Goal: Transaction & Acquisition: Purchase product/service

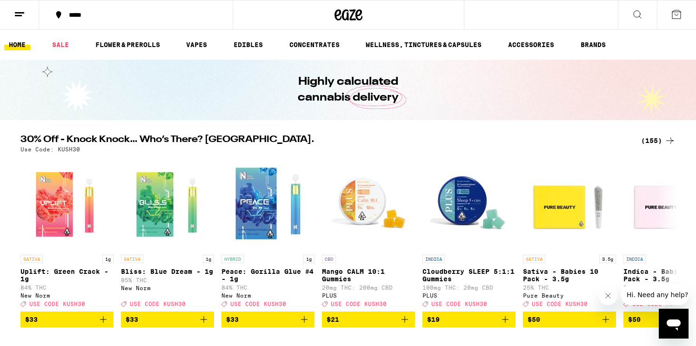
click at [169, 139] on h2 "30% Off - Knock Knock… Who’s There? [GEOGRAPHIC_DATA]." at bounding box center [324, 140] width 609 height 11
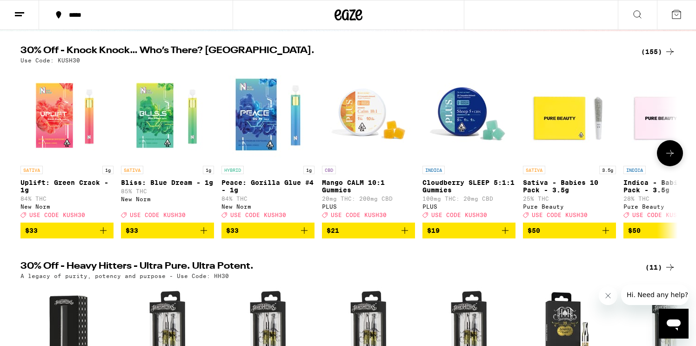
scroll to position [87, 0]
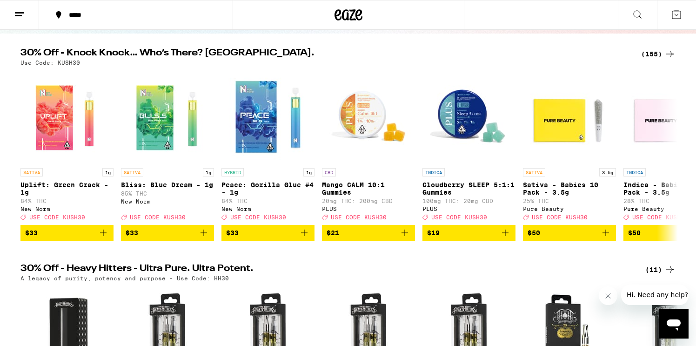
click at [646, 51] on div "(155)" at bounding box center [658, 53] width 34 height 11
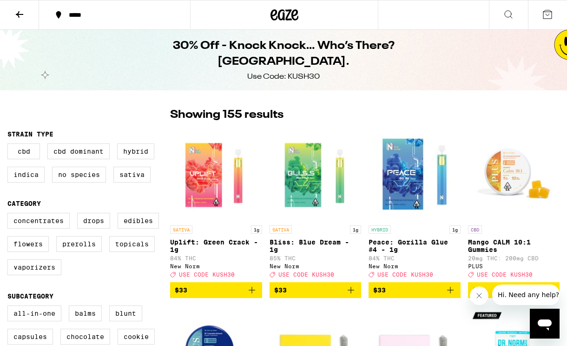
click at [305, 239] on p "Bliss: Blue Dream - 1g" at bounding box center [316, 245] width 92 height 15
click at [291, 198] on img "Open page for Bliss: Blue Dream - 1g from New Norm" at bounding box center [316, 173] width 92 height 93
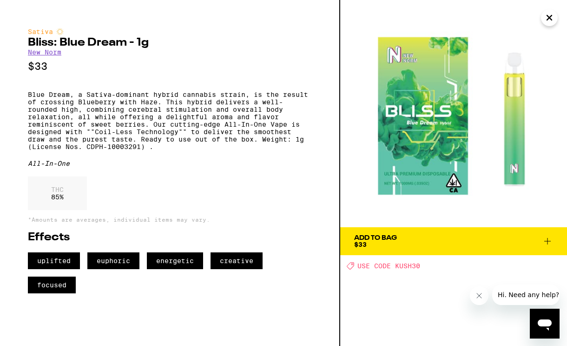
click at [72, 166] on div "Sativa Bliss: Blue Dream - 1g New Norm $33 Blue Dream, a Sativa-dominant hybrid…" at bounding box center [170, 160] width 284 height 265
click at [108, 134] on p "Blue Dream, a Sativa-dominant hybrid cannabis strain, is the result of crossing…" at bounding box center [170, 121] width 284 height 60
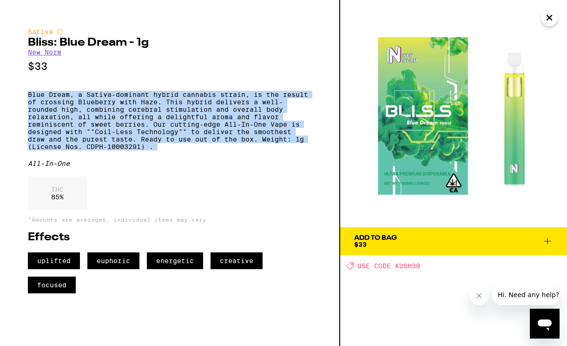
click at [108, 134] on p "Blue Dream, a Sativa-dominant hybrid cannabis strain, is the result of crossing…" at bounding box center [170, 121] width 284 height 60
click at [548, 22] on icon "Close" at bounding box center [549, 18] width 11 height 14
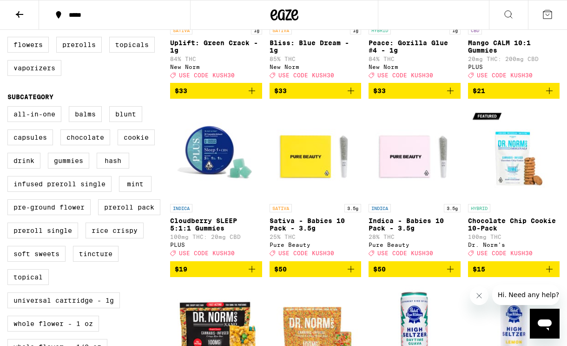
scroll to position [250, 0]
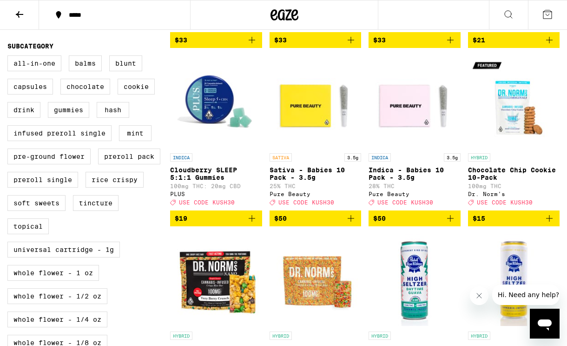
click at [186, 104] on img "Open page for Cloudberry SLEEP 5:1:1 Gummies from PLUS" at bounding box center [216, 101] width 92 height 93
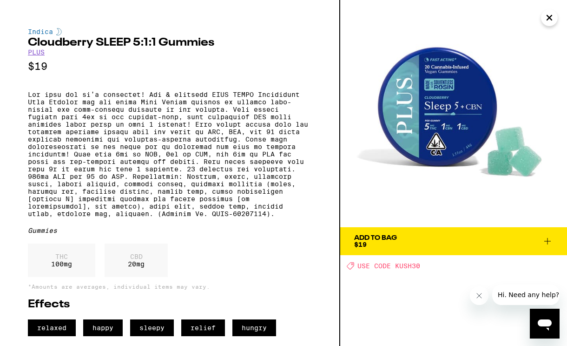
click at [551, 19] on icon "Close" at bounding box center [549, 17] width 5 height 5
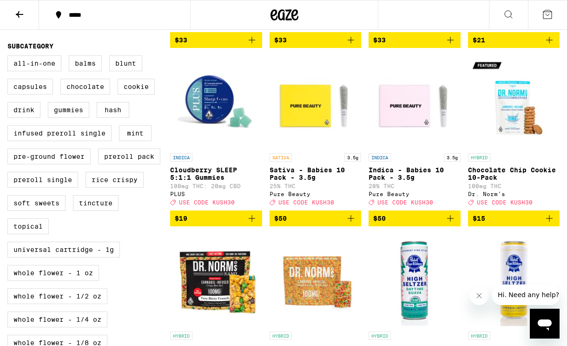
click at [225, 111] on img "Open page for Cloudberry SLEEP 5:1:1 Gummies from PLUS" at bounding box center [216, 101] width 92 height 93
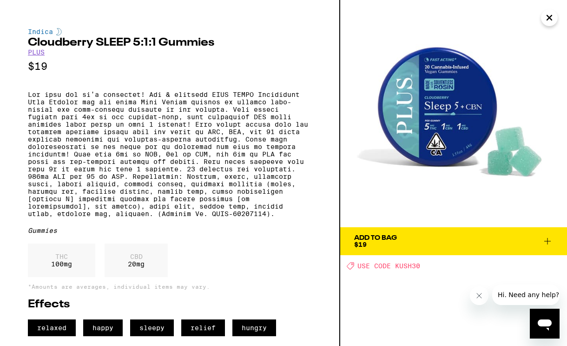
click at [551, 23] on icon "Close" at bounding box center [549, 18] width 11 height 14
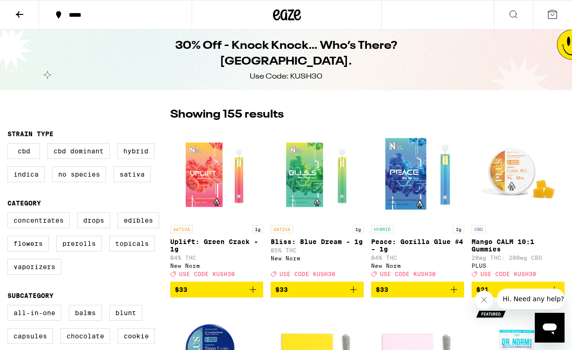
click at [13, 16] on button at bounding box center [19, 14] width 39 height 29
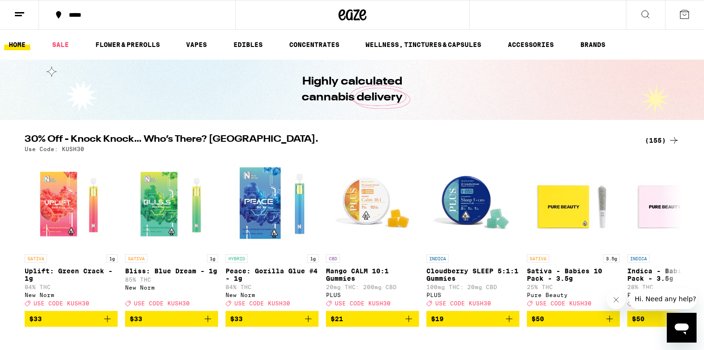
click at [20, 46] on link "HOME" at bounding box center [17, 44] width 26 height 11
click at [63, 42] on link "SALE" at bounding box center [60, 44] width 26 height 11
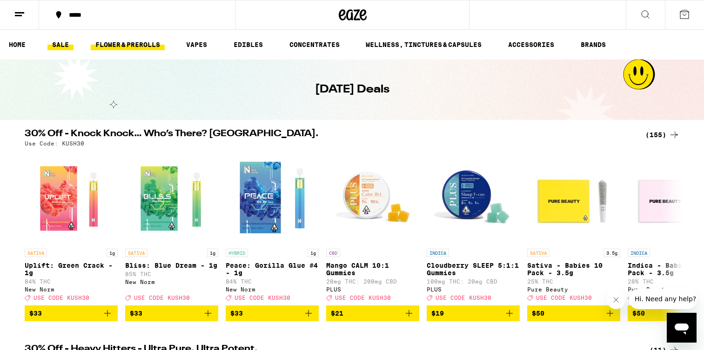
click at [115, 46] on link "FLOWER & PREROLLS" at bounding box center [128, 44] width 74 height 11
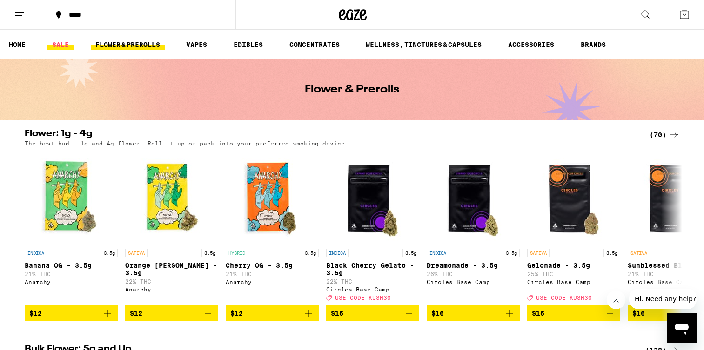
click at [60, 44] on link "SALE" at bounding box center [60, 44] width 26 height 11
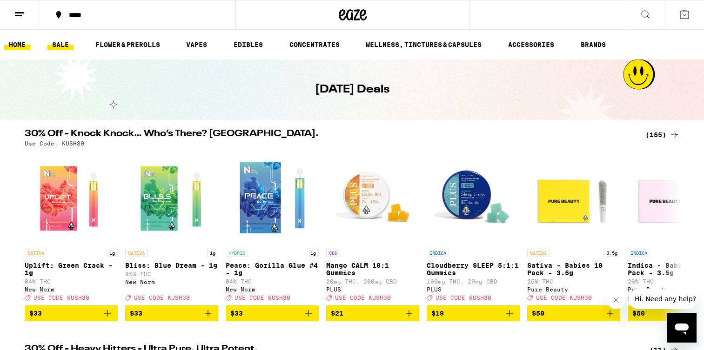
click at [22, 41] on link "HOME" at bounding box center [17, 44] width 26 height 11
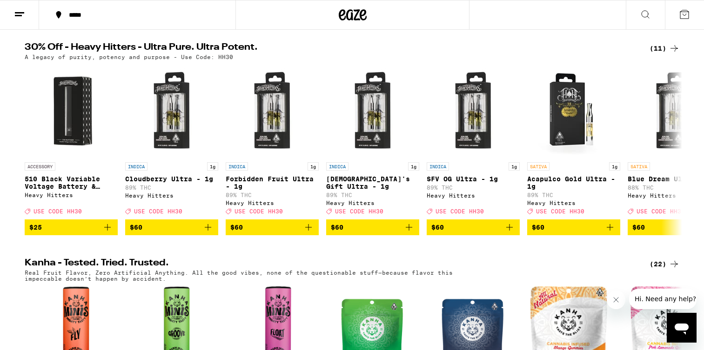
scroll to position [313, 0]
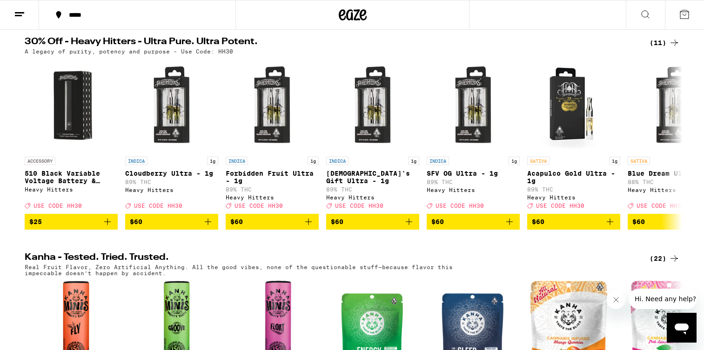
click at [659, 47] on div "(11)" at bounding box center [664, 42] width 30 height 11
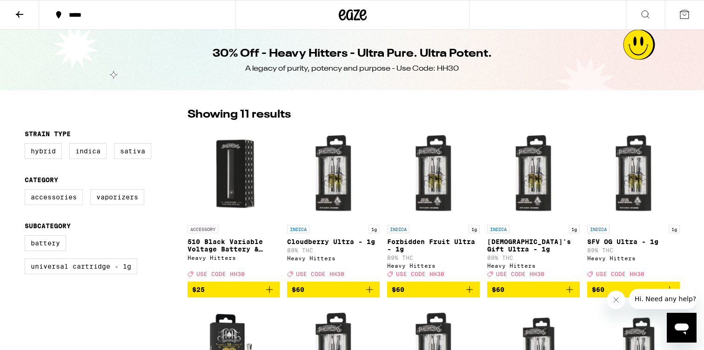
click at [19, 14] on icon at bounding box center [19, 14] width 7 height 7
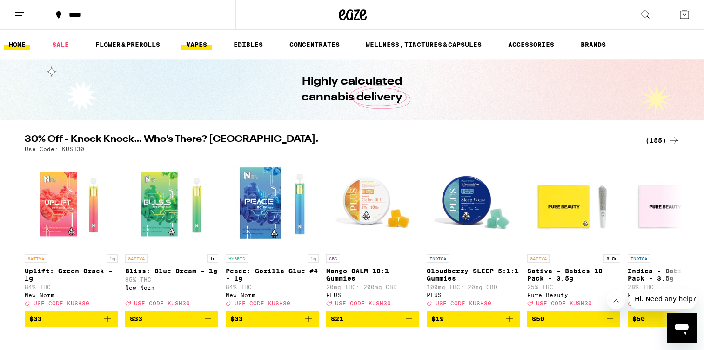
click at [197, 47] on link "VAPES" at bounding box center [196, 44] width 30 height 11
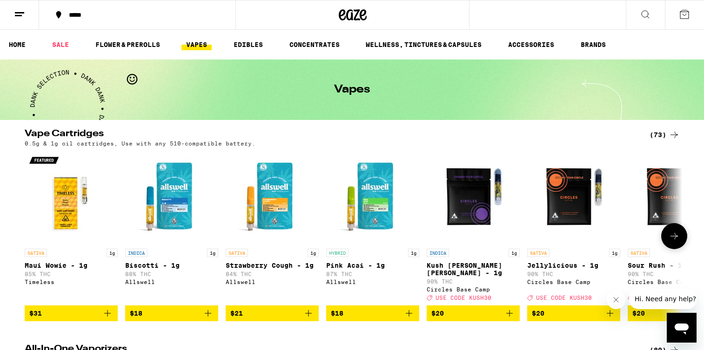
click at [353, 311] on span "$18" at bounding box center [373, 313] width 84 height 11
